Goal: Find specific page/section: Find specific page/section

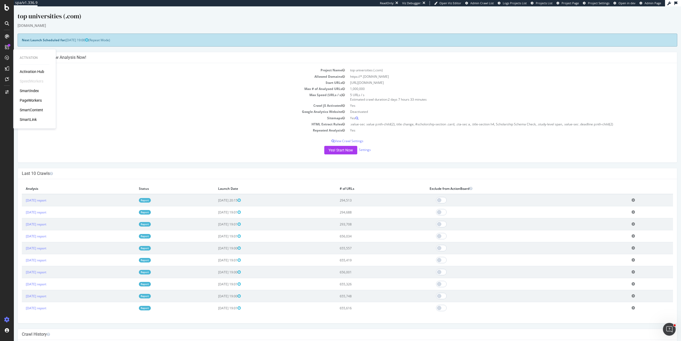
click at [39, 90] on div "SmartIndex" at bounding box center [35, 90] width 30 height 5
click at [37, 90] on div "SmartIndex" at bounding box center [29, 90] width 19 height 5
